Goal: Check status

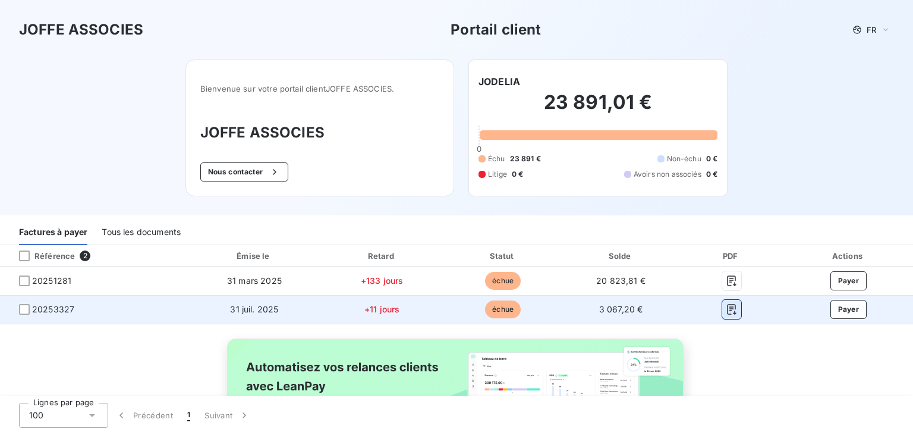
click at [729, 309] on icon "button" at bounding box center [731, 309] width 9 height 11
drag, startPoint x: 73, startPoint y: 311, endPoint x: 34, endPoint y: 307, distance: 38.9
click at [34, 307] on span "20253327" at bounding box center [53, 309] width 42 height 12
copy span "20253327"
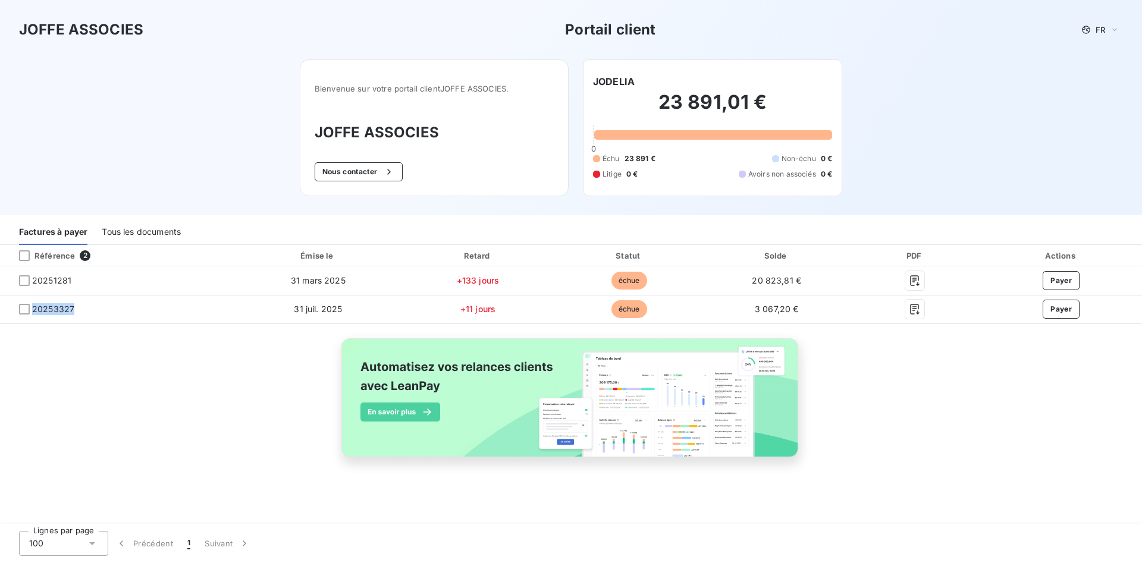
click at [41, 374] on div "Référence 2 Émise le Retard Statut Solde PDF Actions 20251281 [DATE] +133 jours…" at bounding box center [571, 365] width 1142 height 240
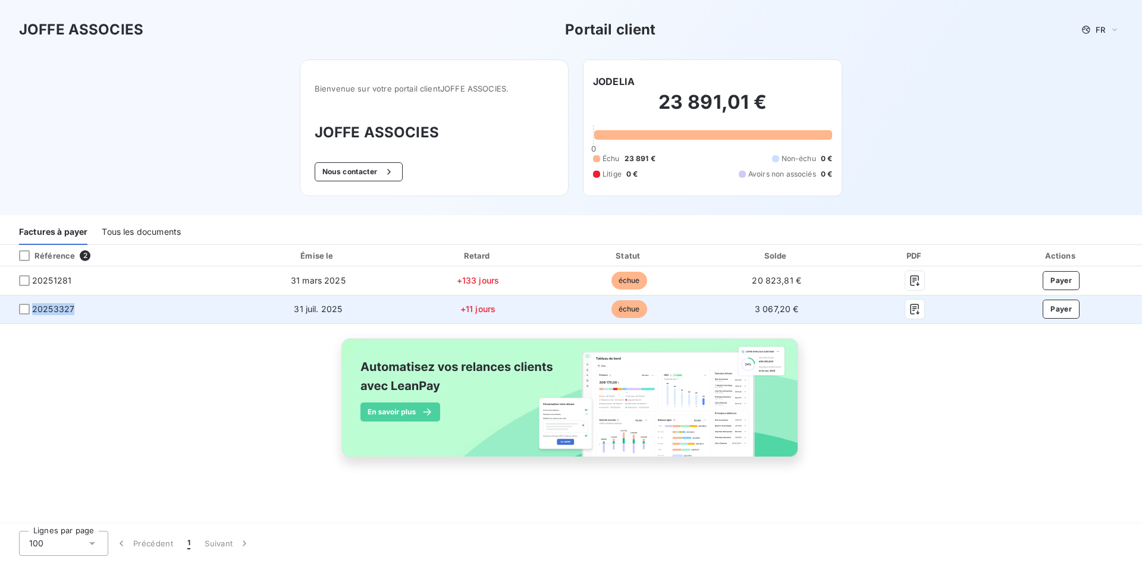
drag, startPoint x: 76, startPoint y: 308, endPoint x: 29, endPoint y: 320, distance: 49.0
click at [29, 320] on td "20253327" at bounding box center [117, 309] width 235 height 29
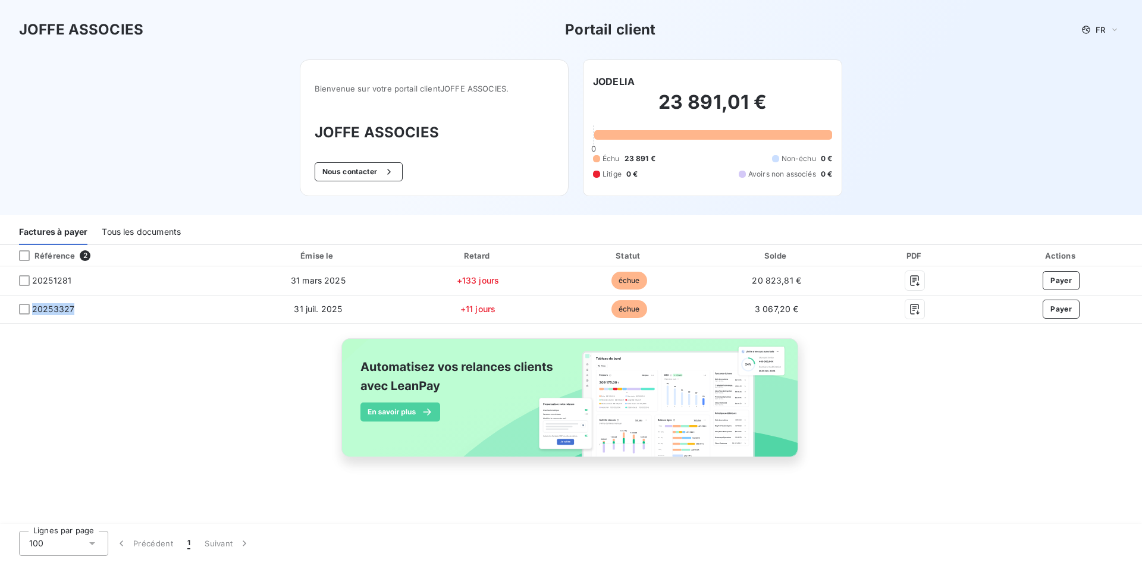
copy span "20253327"
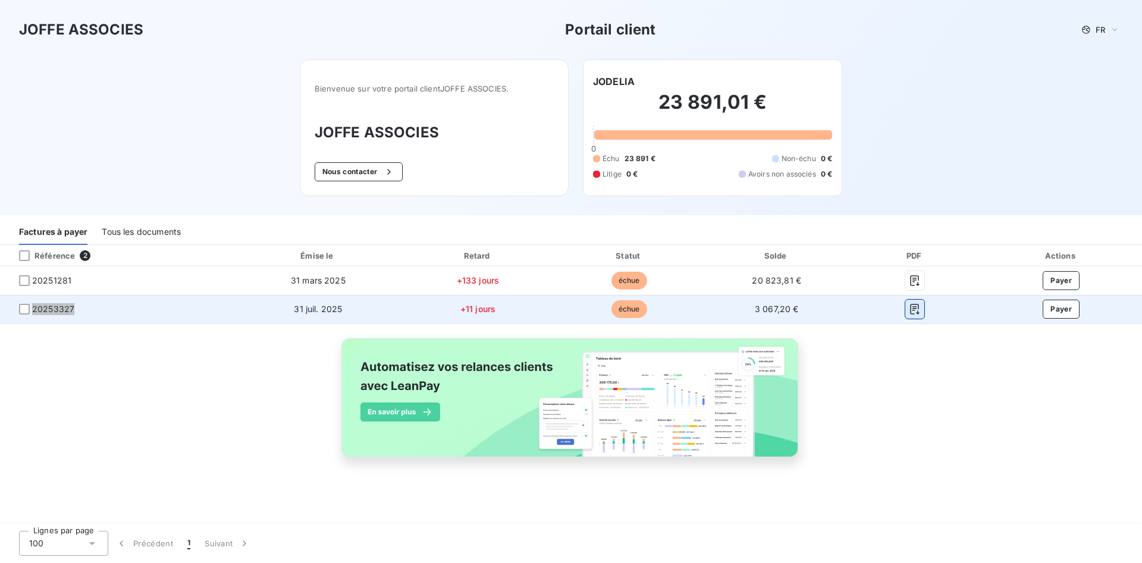
click at [909, 312] on icon "button" at bounding box center [914, 309] width 12 height 12
